Goal: Find specific page/section: Find specific page/section

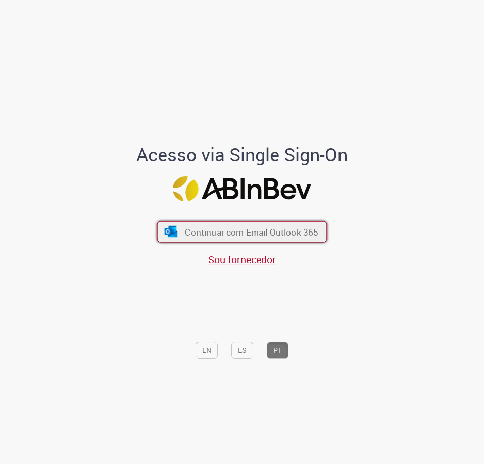
click at [244, 226] on span "Continuar com Email Outlook 365" at bounding box center [251, 232] width 133 height 12
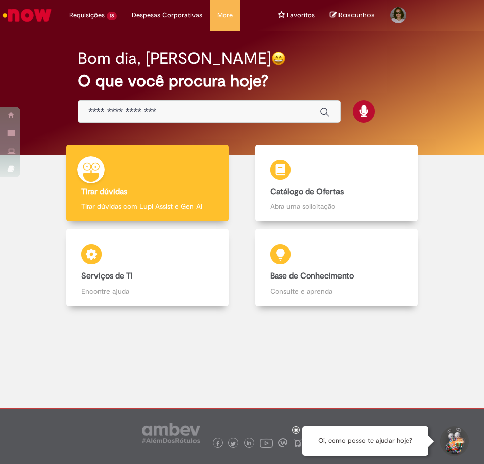
click at [173, 105] on div "Global" at bounding box center [209, 111] width 263 height 23
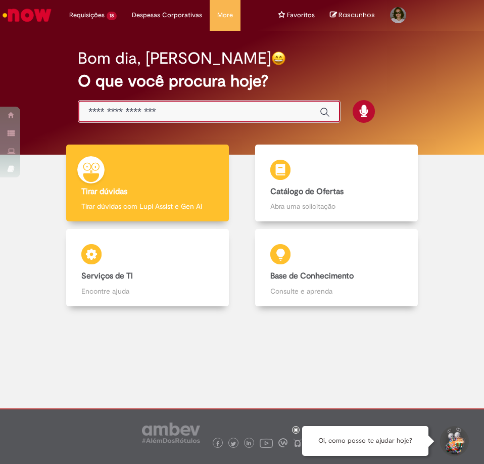
click at [175, 114] on input "Basta digitar aqui" at bounding box center [198, 112] width 221 height 12
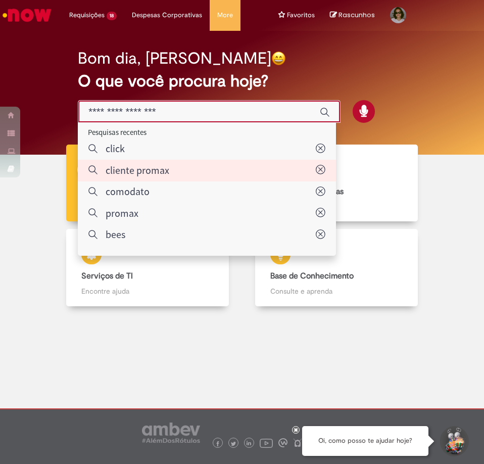
type input "**********"
